Goal: Find specific page/section: Find specific page/section

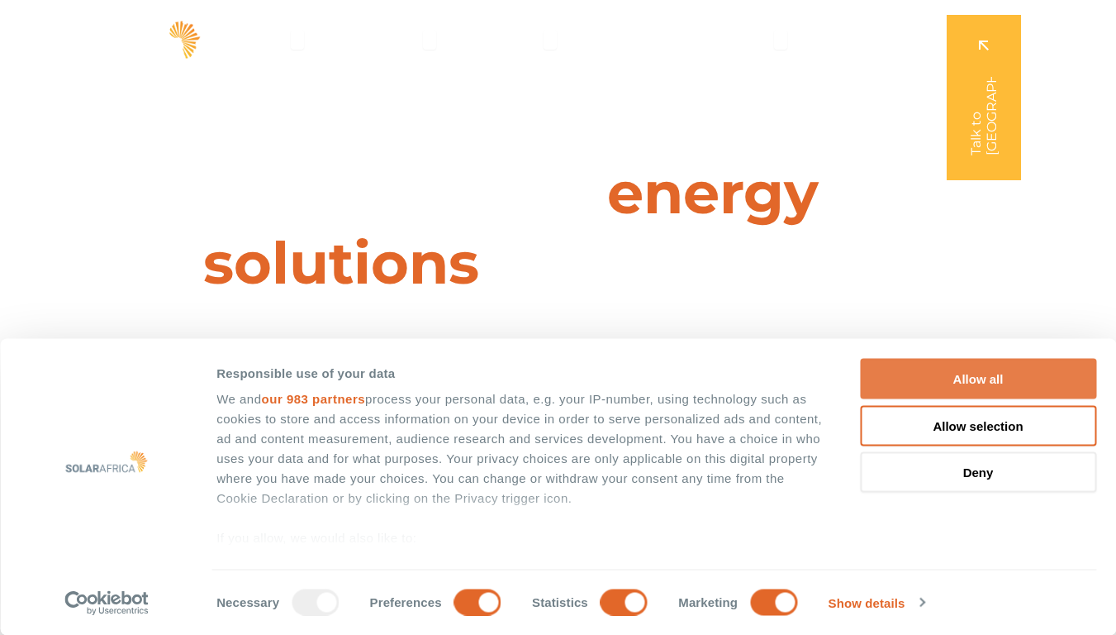
click at [984, 378] on button "Allow all" at bounding box center [978, 379] width 236 height 40
